Goal: Task Accomplishment & Management: Use online tool/utility

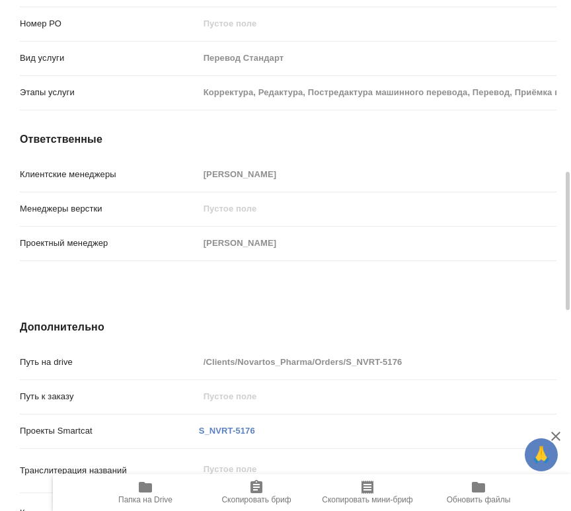
scroll to position [1370, 0]
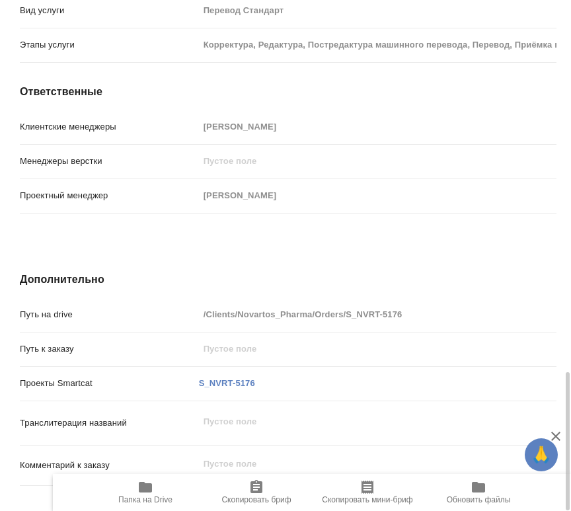
drag, startPoint x: 349, startPoint y: 302, endPoint x: 360, endPoint y: 68, distance: 234.3
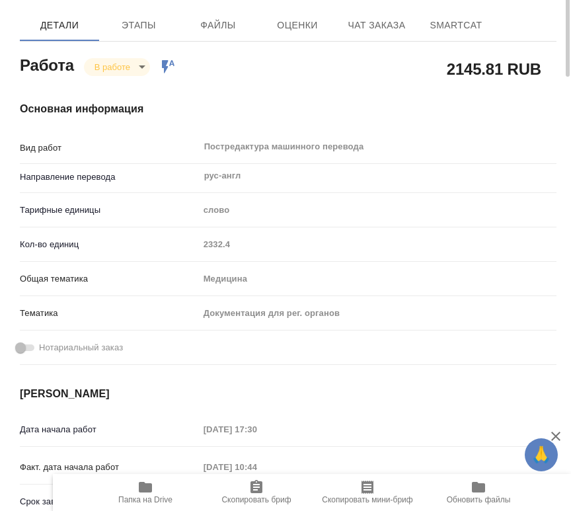
scroll to position [0, 0]
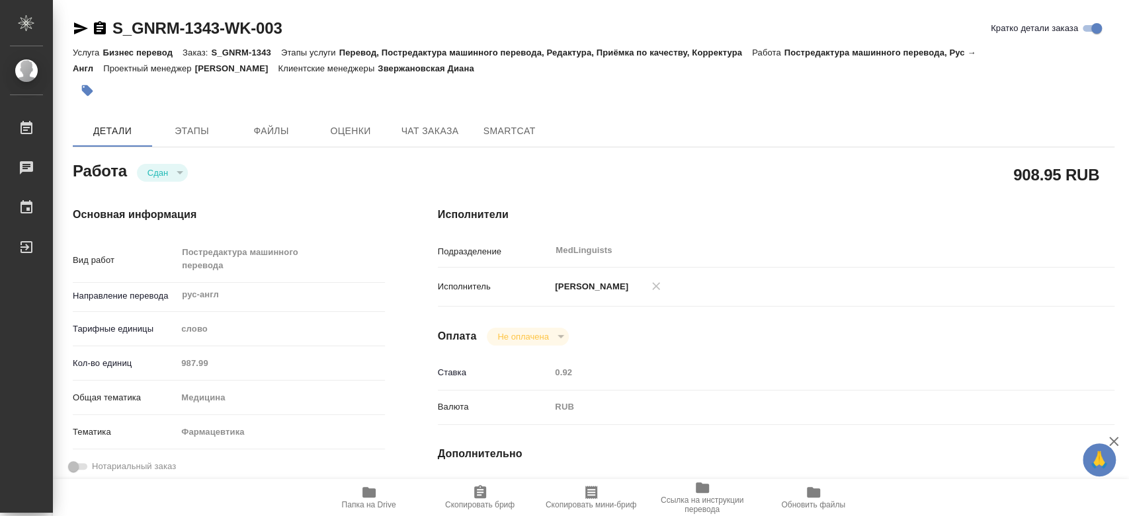
click at [116, 360] on div "Кол-во единиц 987.99" at bounding box center [229, 363] width 312 height 23
click at [140, 361] on div "Кол-во единиц 987.99" at bounding box center [229, 363] width 312 height 23
click at [145, 358] on div "Кол-во единиц 3685.8" at bounding box center [229, 363] width 312 height 23
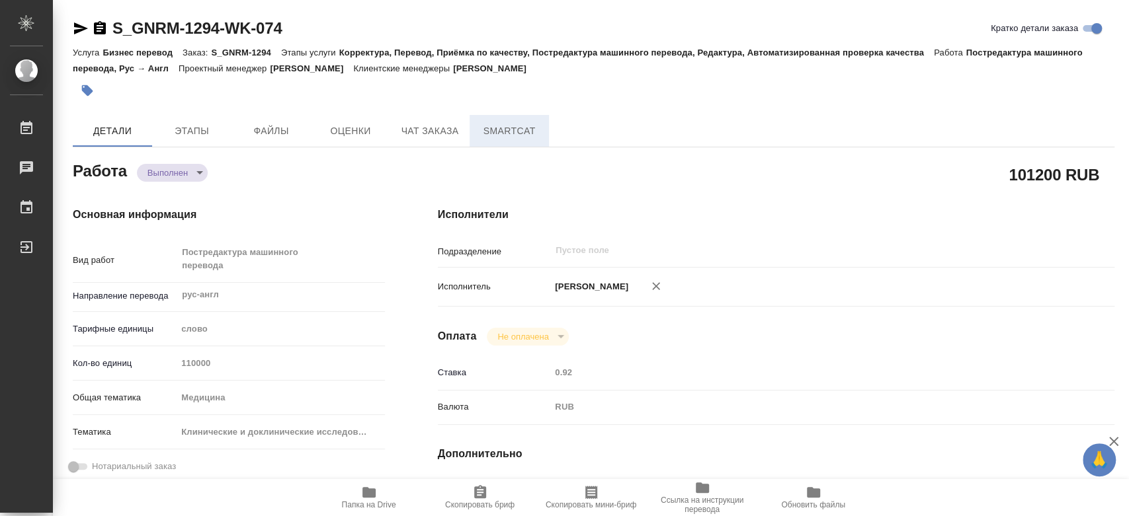
click at [514, 132] on span "SmartCat" at bounding box center [508, 131] width 63 height 17
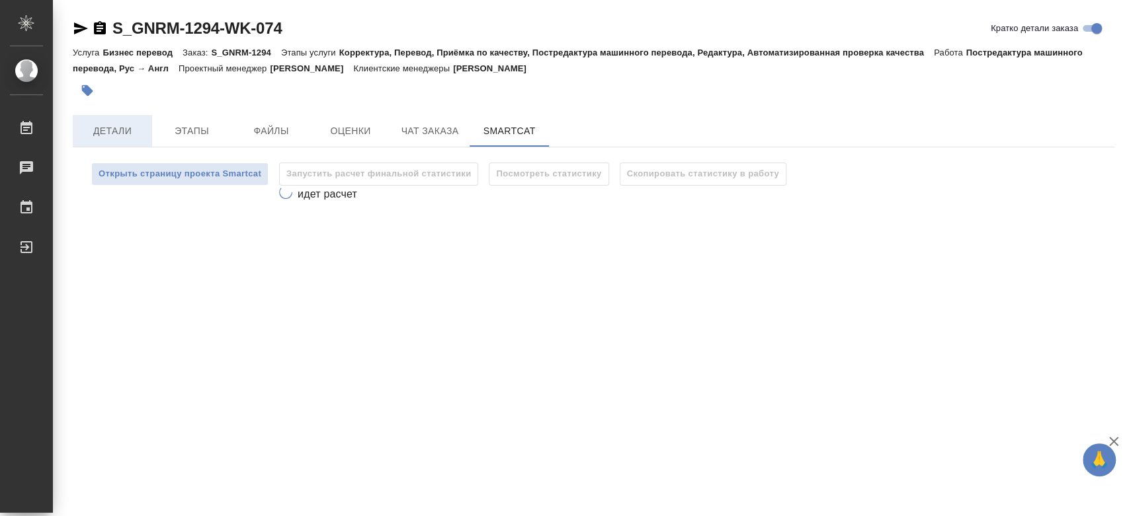
click at [110, 126] on span "Детали" at bounding box center [112, 131] width 63 height 17
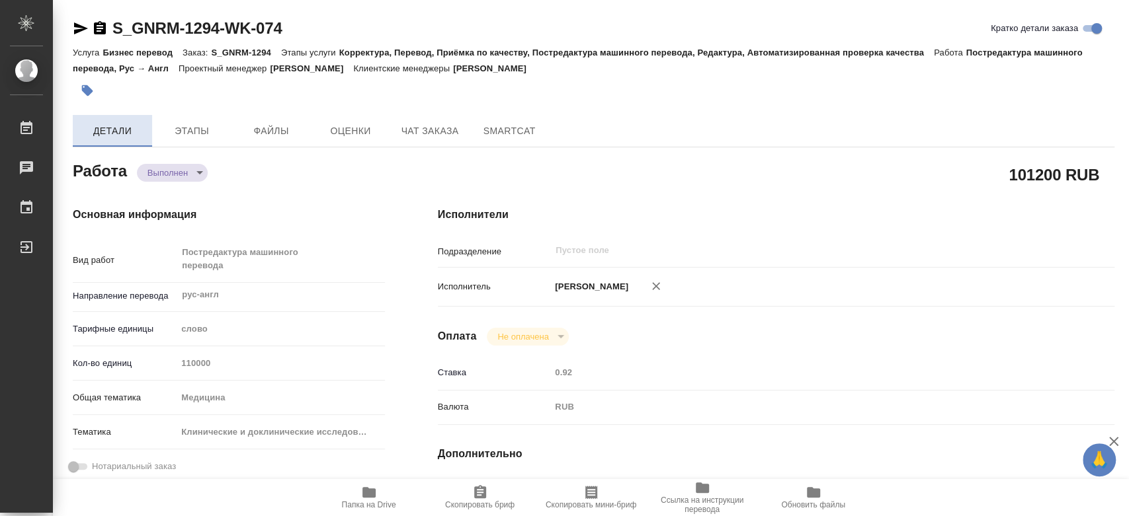
type textarea "x"
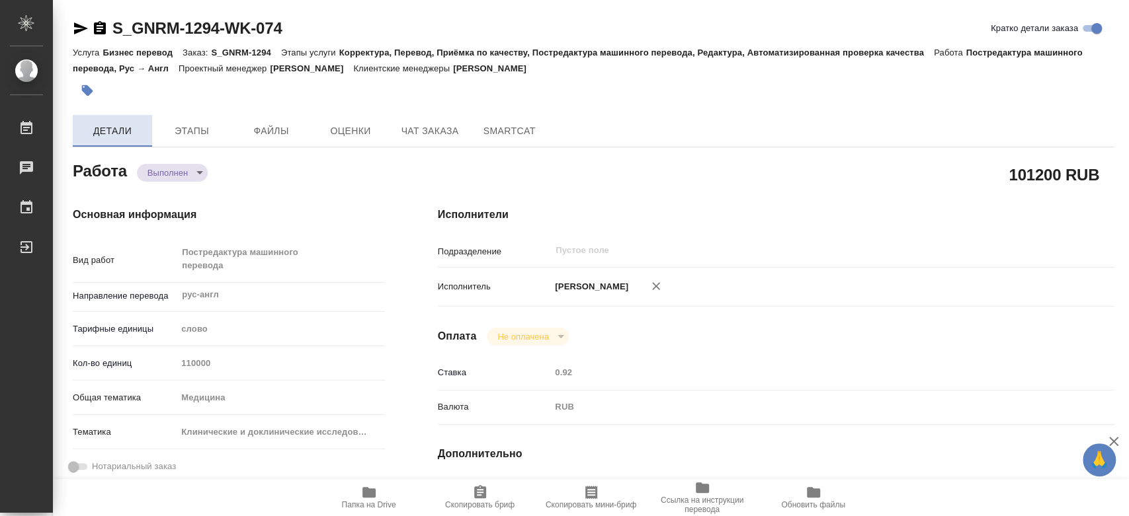
type textarea "x"
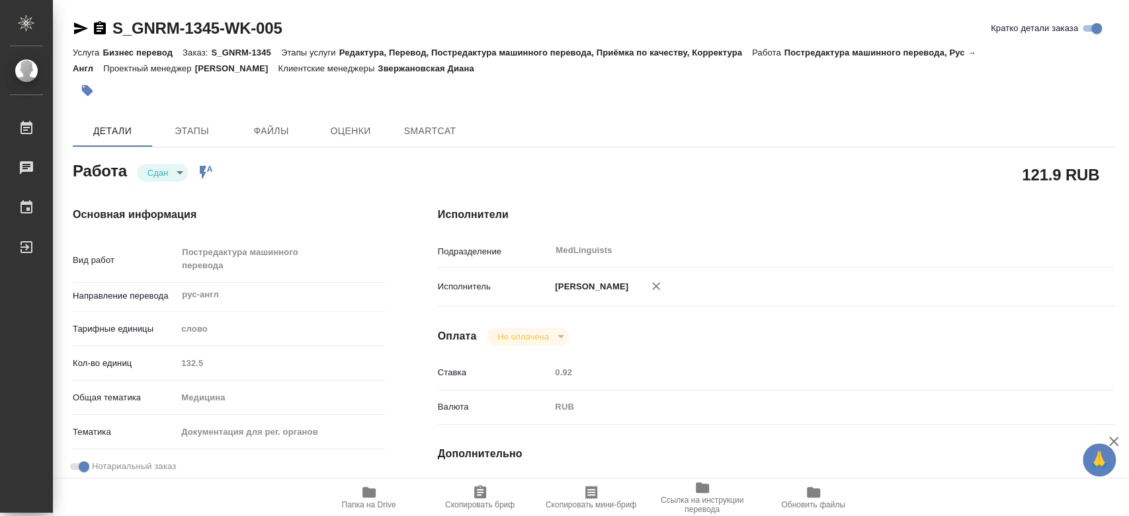
type textarea "x"
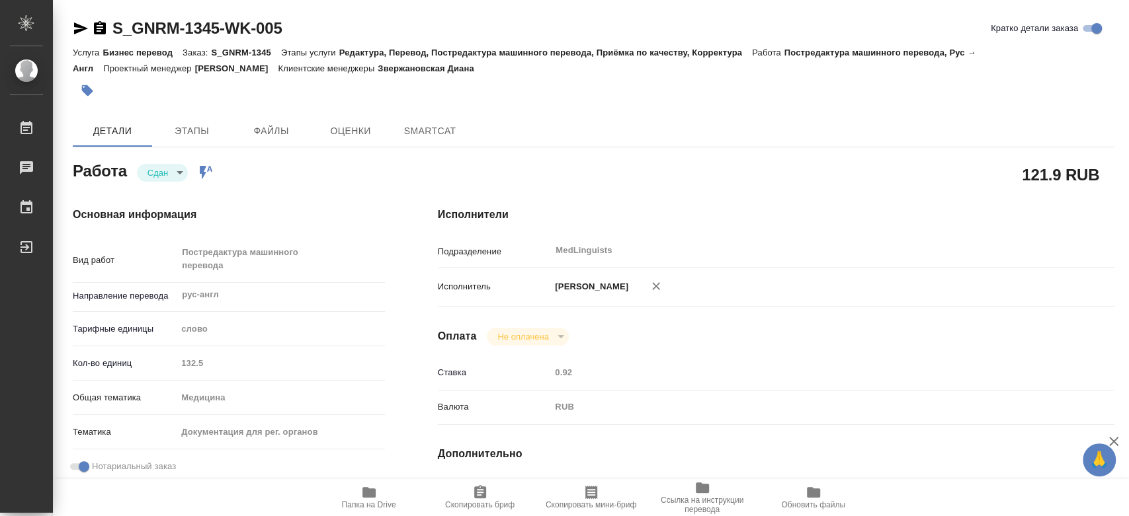
type textarea "x"
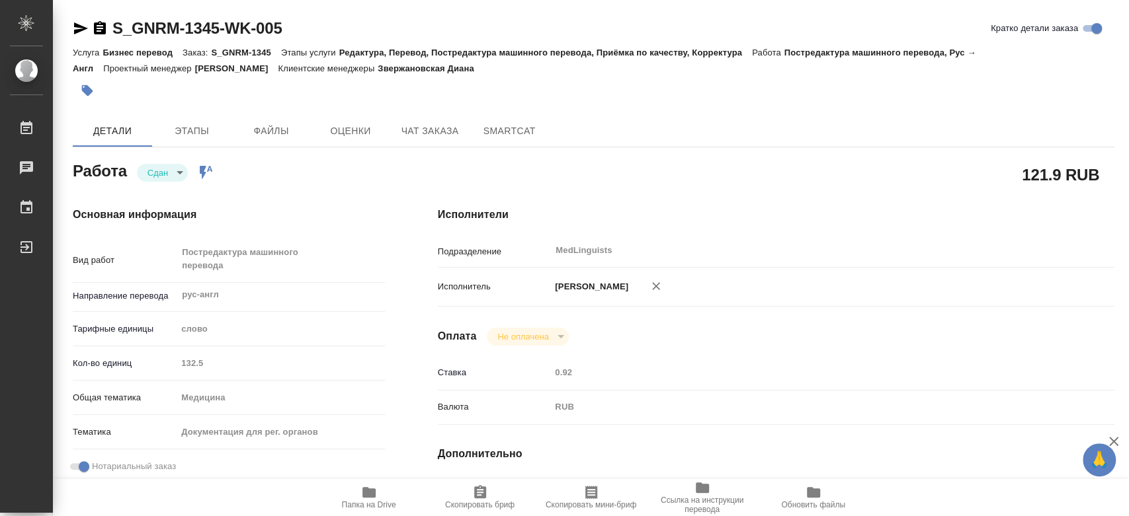
type textarea "x"
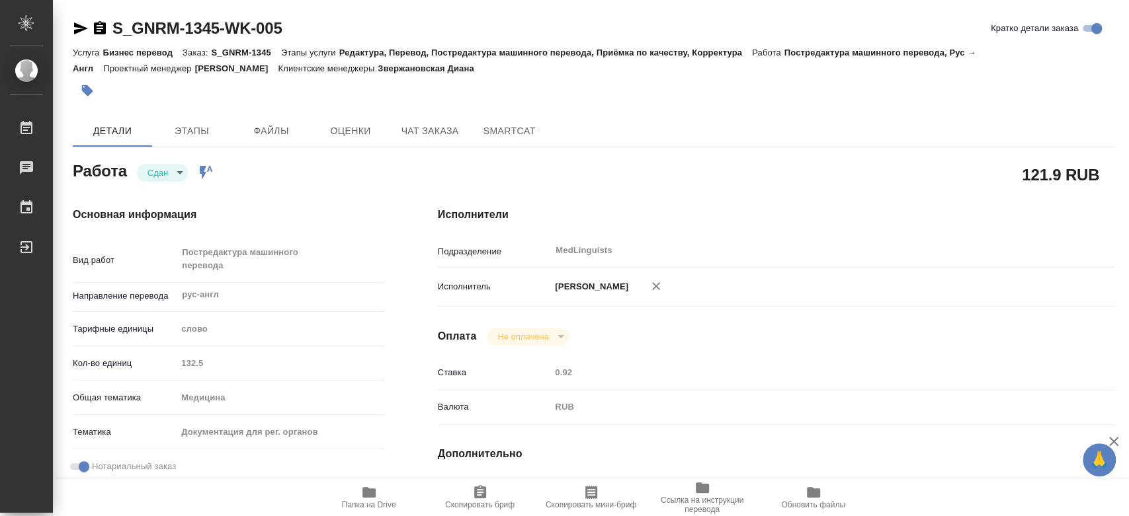
type textarea "x"
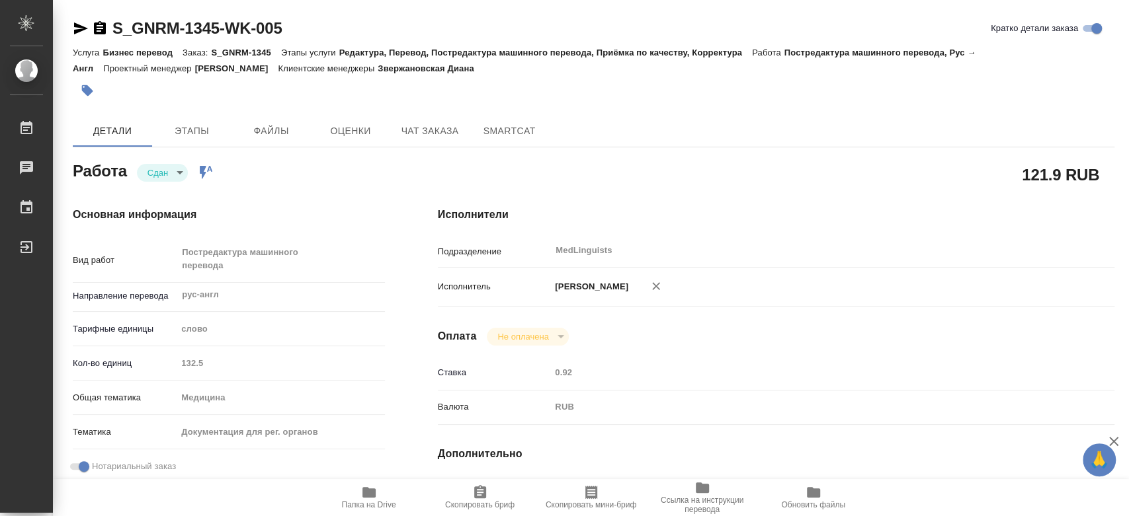
click at [132, 363] on div "Кол-во единиц 132.5" at bounding box center [229, 363] width 312 height 23
click at [132, 366] on div "Кол-во единиц 450.74" at bounding box center [229, 363] width 312 height 23
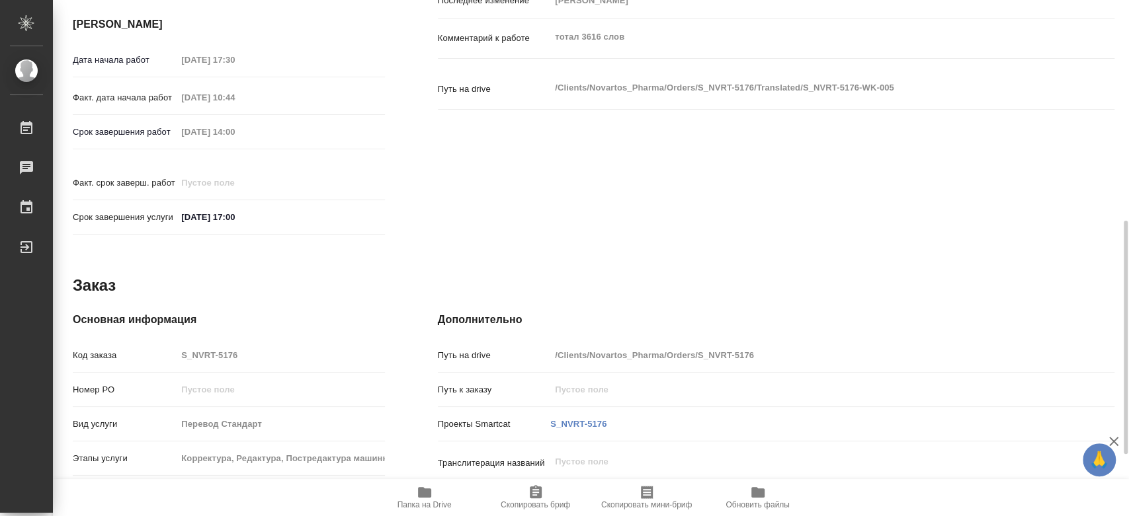
scroll to position [342, 0]
